Goal: Information Seeking & Learning: Find specific page/section

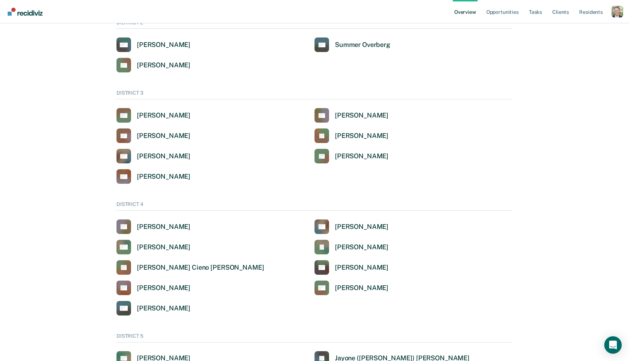
scroll to position [86, 0]
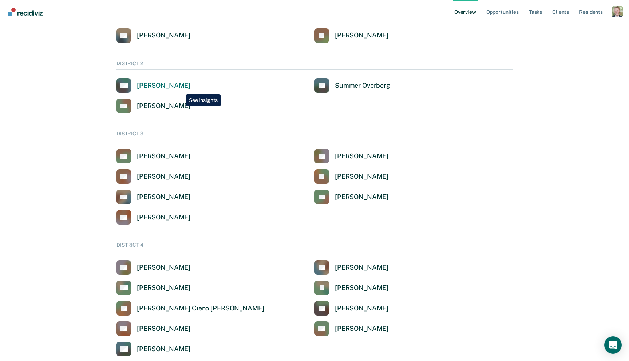
click at [181, 89] on div "Allison R Mcmanus" at bounding box center [164, 86] width 54 height 8
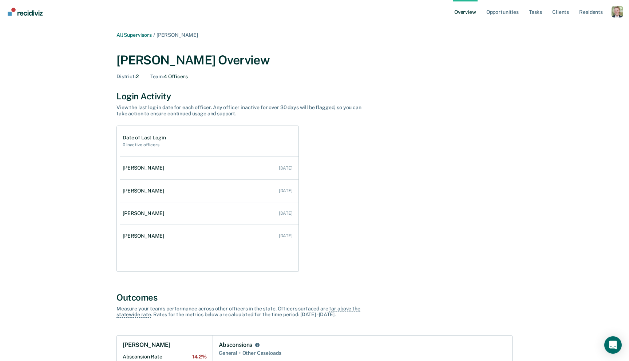
scroll to position [86, 0]
